Goal: Task Accomplishment & Management: Manage account settings

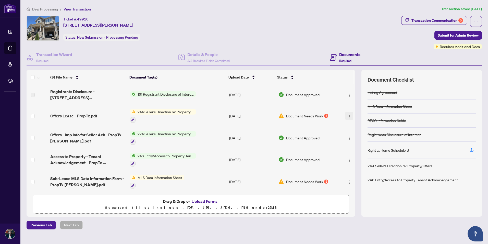
click at [348, 117] on img "button" at bounding box center [349, 116] width 4 height 4
click at [311, 116] on span "Document Needs Work" at bounding box center [304, 116] width 37 height 6
click at [319, 115] on span "Document Needs Work" at bounding box center [304, 116] width 37 height 6
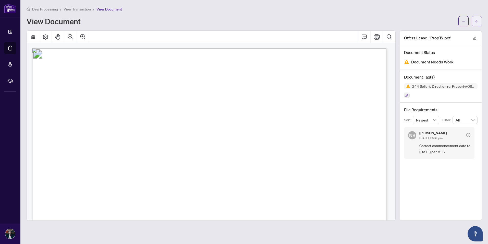
click at [481, 23] on button "button" at bounding box center [477, 21] width 10 height 10
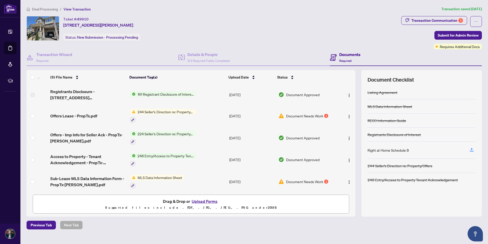
click at [299, 181] on span "Document Needs Work" at bounding box center [304, 181] width 37 height 6
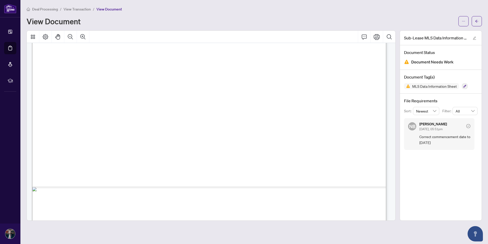
scroll to position [281, 0]
click at [477, 21] on icon "arrow-left" at bounding box center [477, 21] width 4 height 4
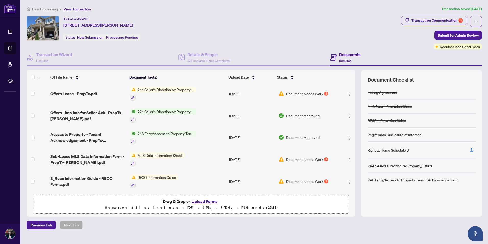
scroll to position [77, 0]
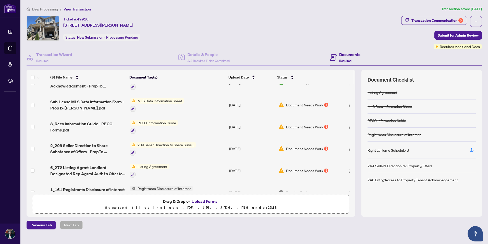
click at [312, 126] on span "Document Needs Work" at bounding box center [304, 127] width 37 height 6
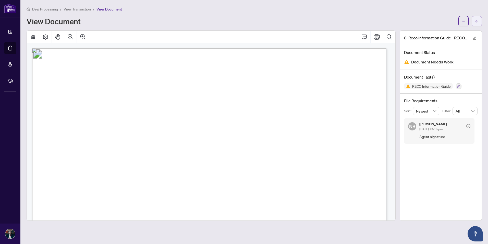
click at [476, 23] on icon "arrow-left" at bounding box center [477, 21] width 4 height 4
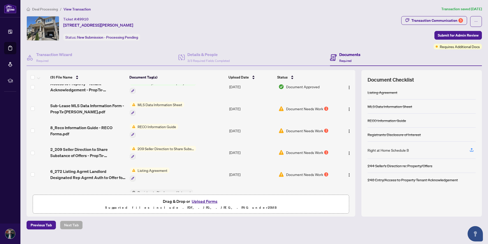
scroll to position [89, 0]
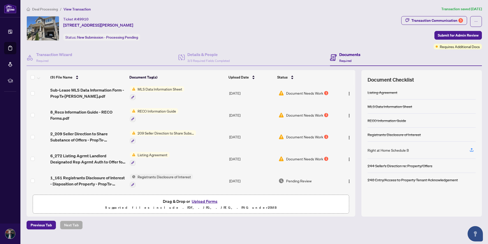
click at [302, 137] on span "Document Needs Work" at bounding box center [304, 137] width 37 height 6
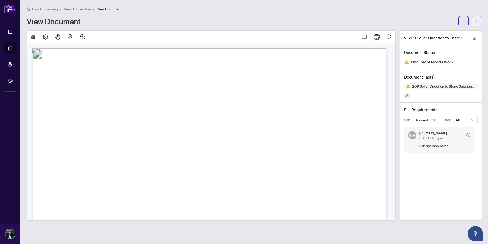
click at [475, 17] on button "button" at bounding box center [477, 21] width 10 height 10
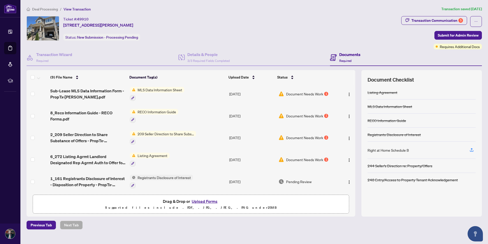
scroll to position [89, 0]
click at [304, 158] on span "Document Needs Work" at bounding box center [304, 159] width 37 height 6
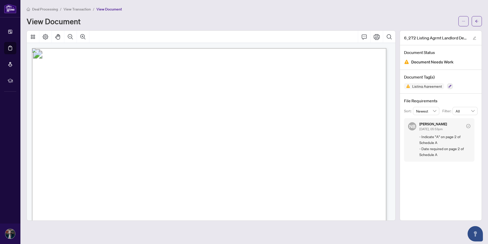
scroll to position [102, 0]
